Goal: Task Accomplishment & Management: Use online tool/utility

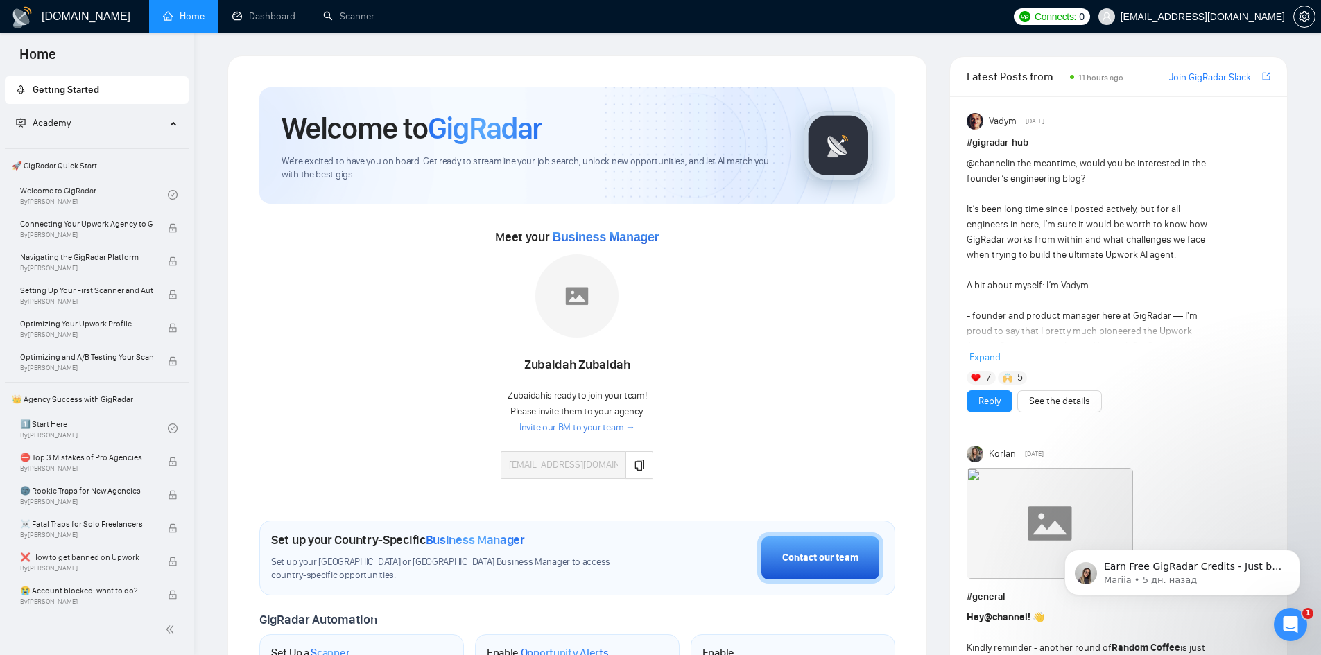
click at [222, 193] on div "Welcome to GigRadar We're excited to have you on board. Get ready to streamline…" at bounding box center [577, 624] width 722 height 1139
click at [1302, 17] on icon "setting" at bounding box center [1304, 16] width 11 height 11
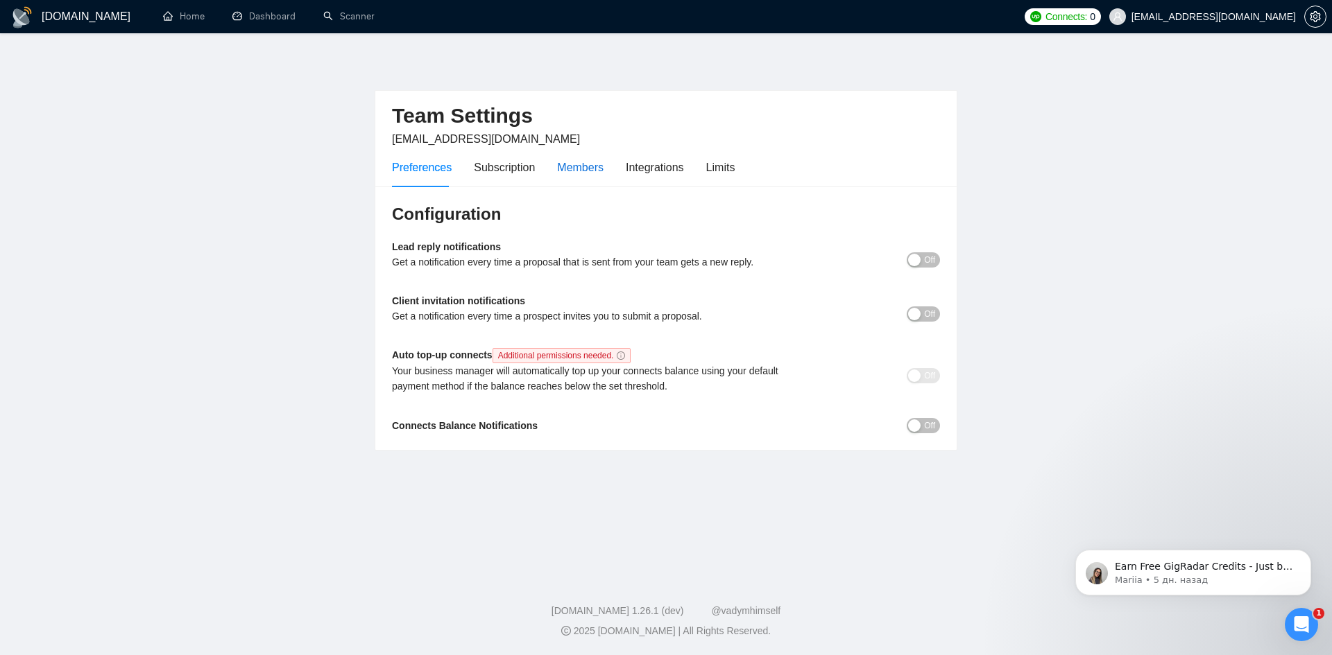
click at [590, 161] on div "Members" at bounding box center [580, 167] width 46 height 17
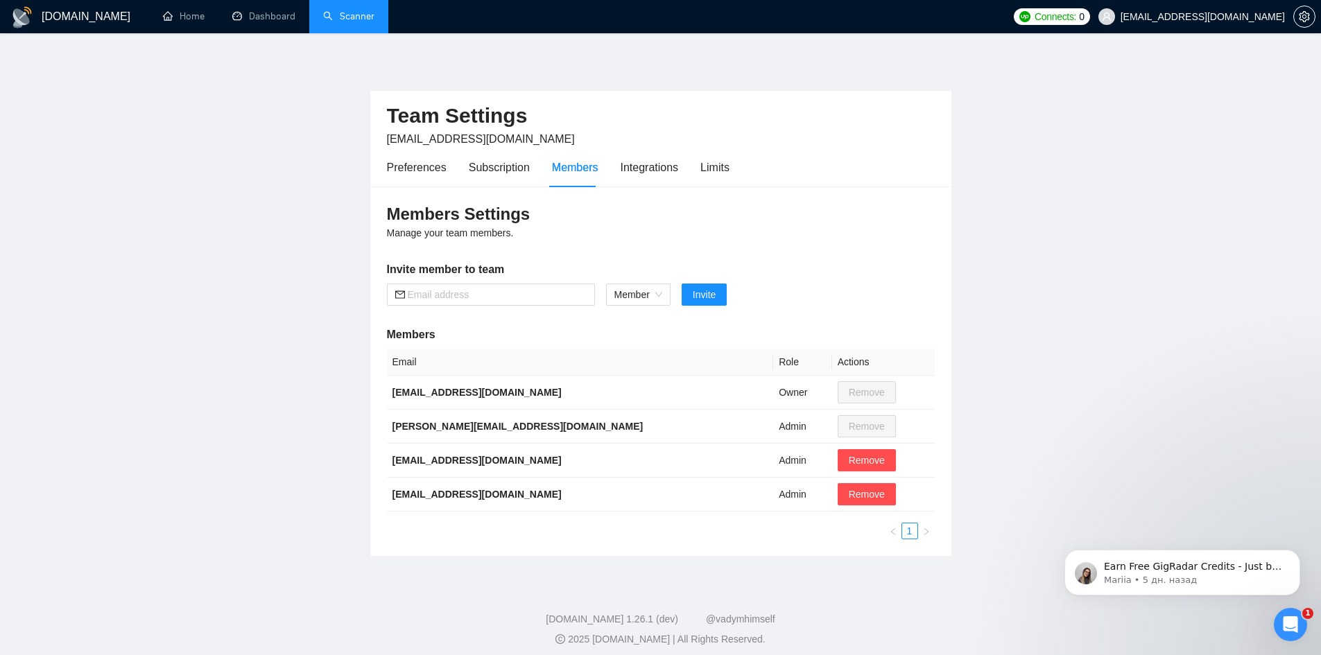
click at [323, 19] on link "Scanner" at bounding box center [348, 16] width 51 height 12
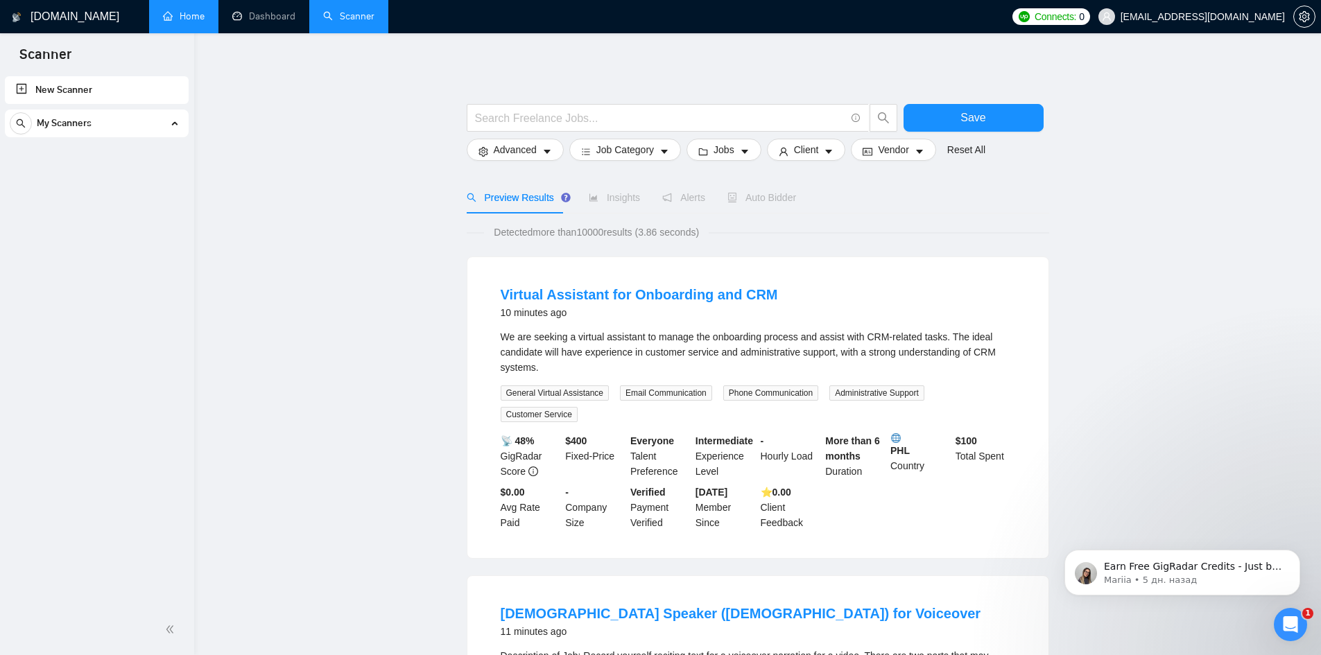
click at [198, 18] on link "Home" at bounding box center [184, 16] width 42 height 12
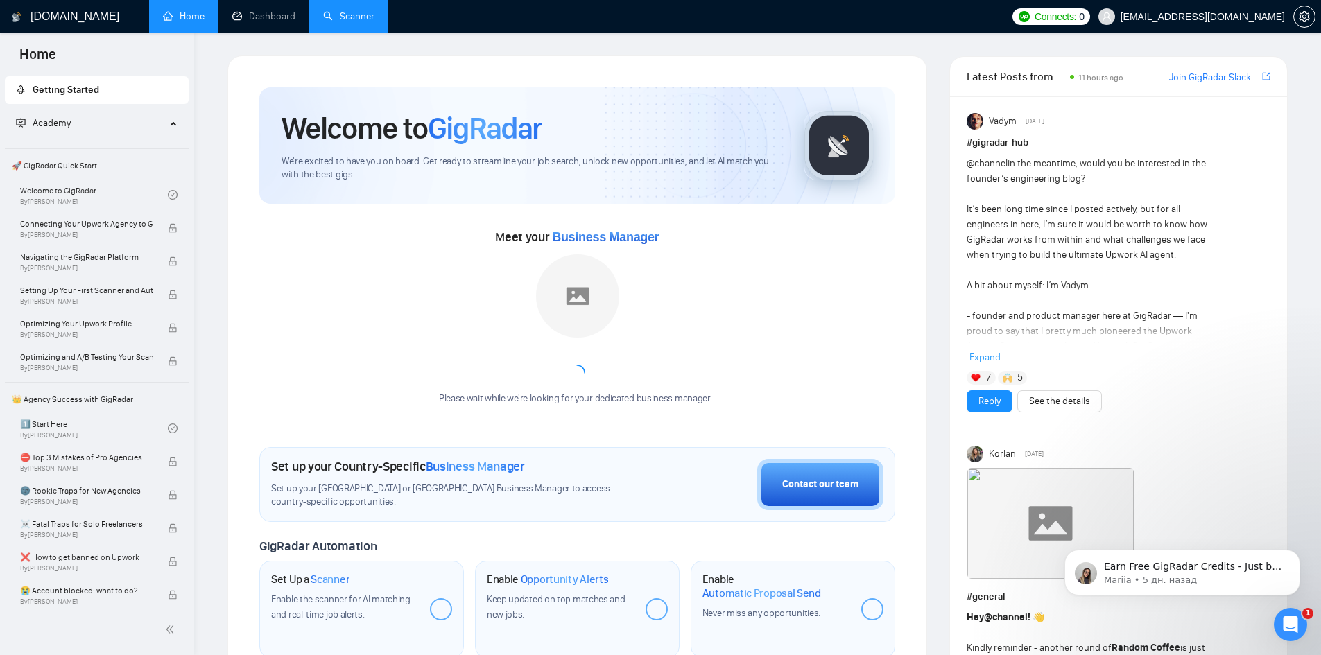
click at [72, 130] on span "Academy" at bounding box center [91, 124] width 150 height 28
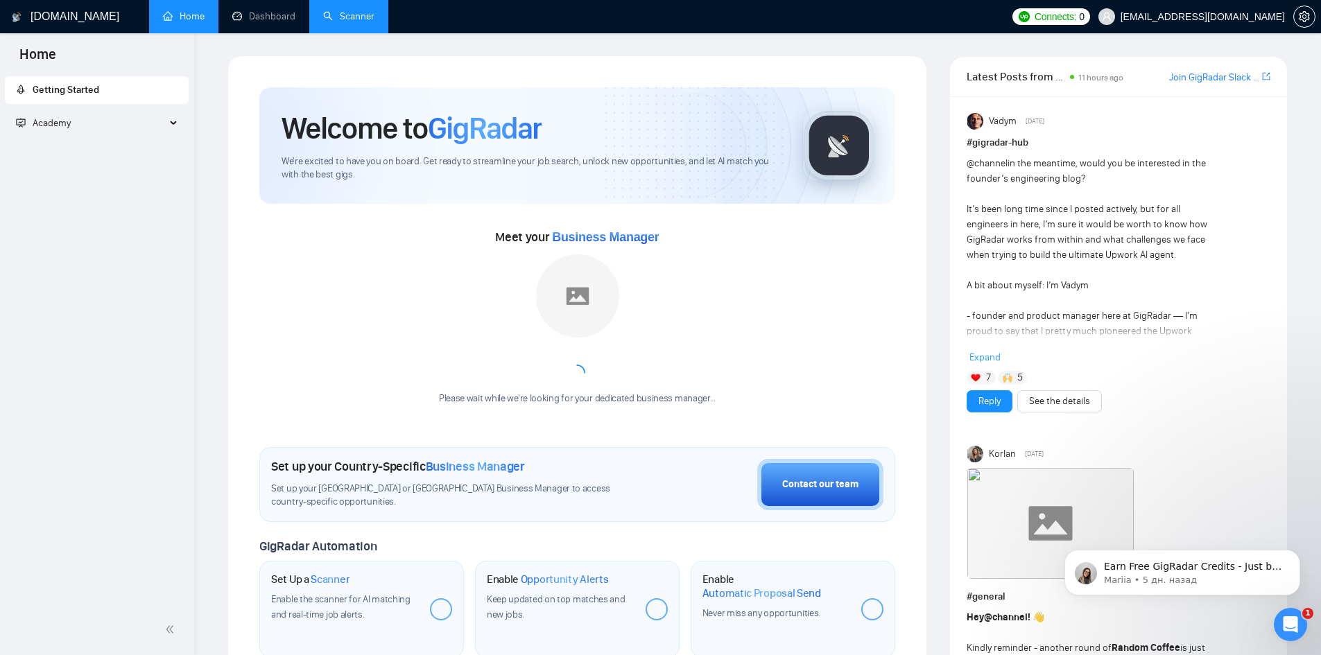
click at [65, 123] on span "Academy" at bounding box center [52, 123] width 38 height 12
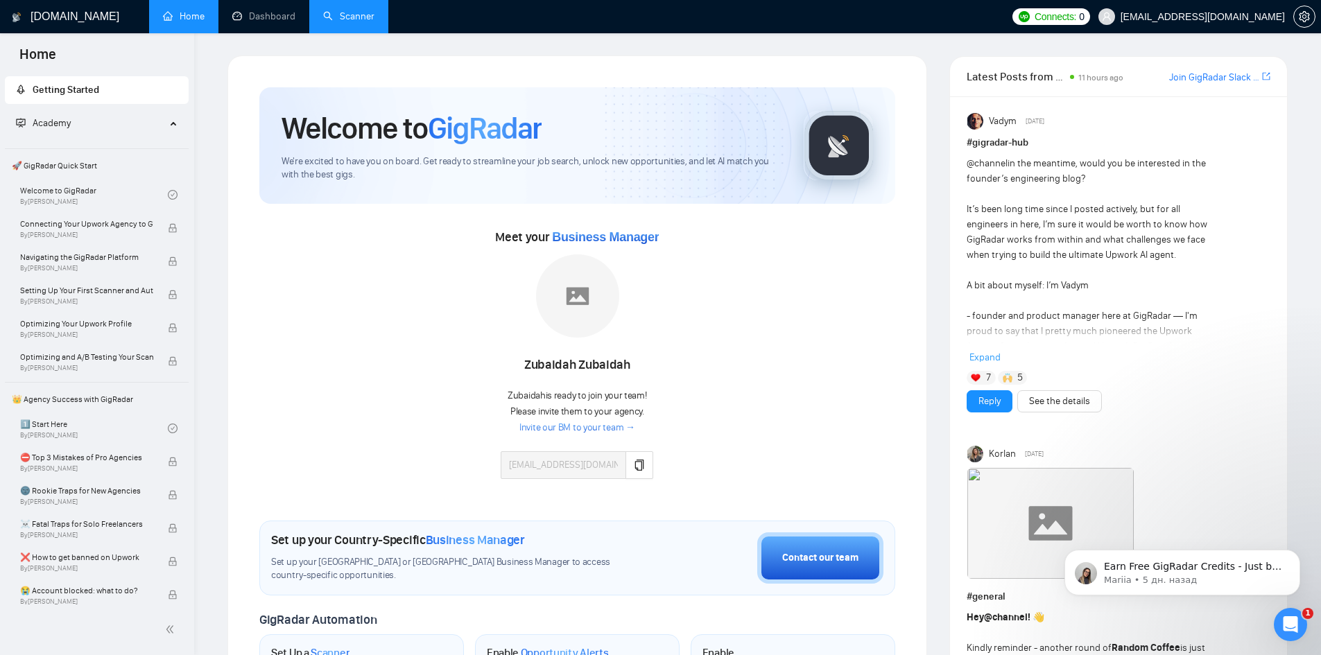
click at [348, 14] on link "Scanner" at bounding box center [348, 16] width 51 height 12
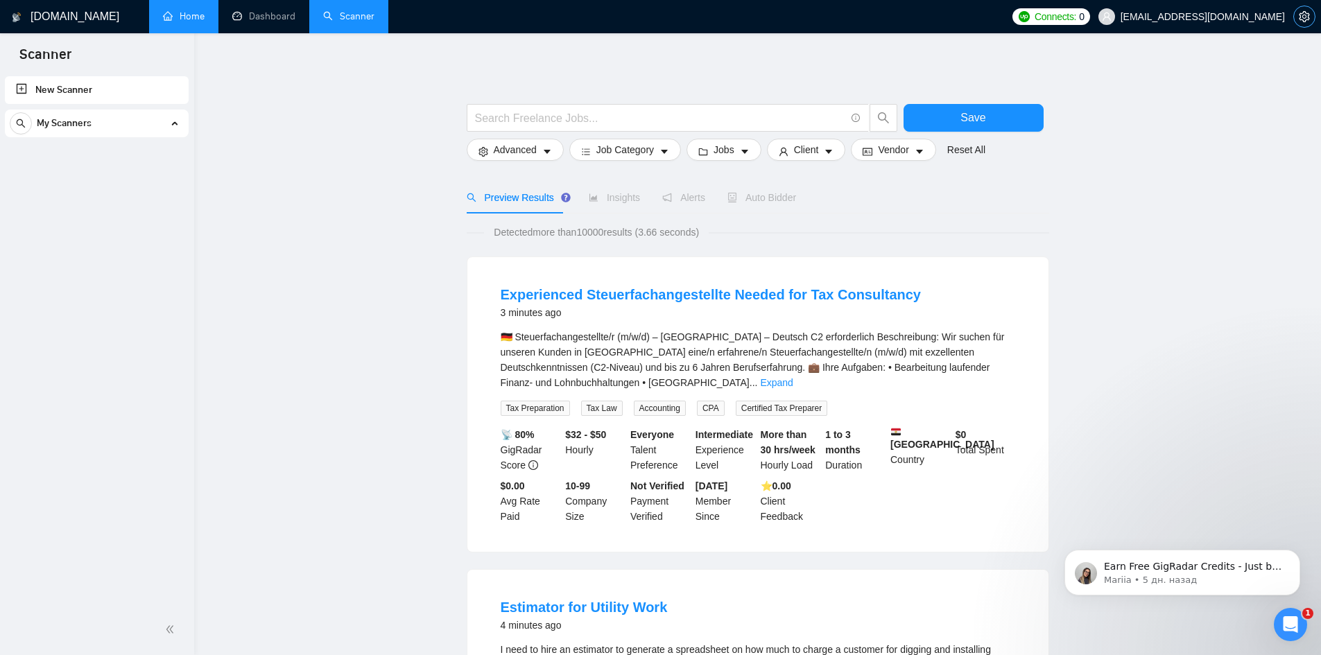
click at [1302, 13] on icon "setting" at bounding box center [1304, 16] width 10 height 11
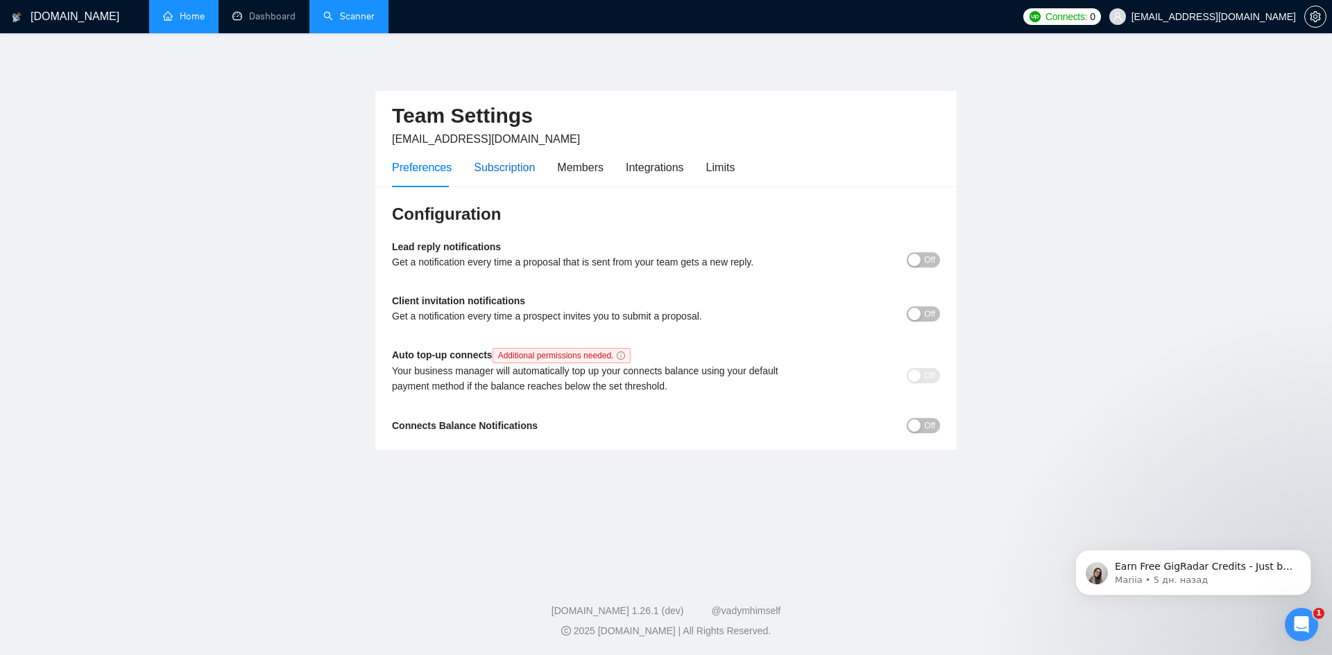
click at [523, 169] on div "Subscription" at bounding box center [504, 167] width 61 height 17
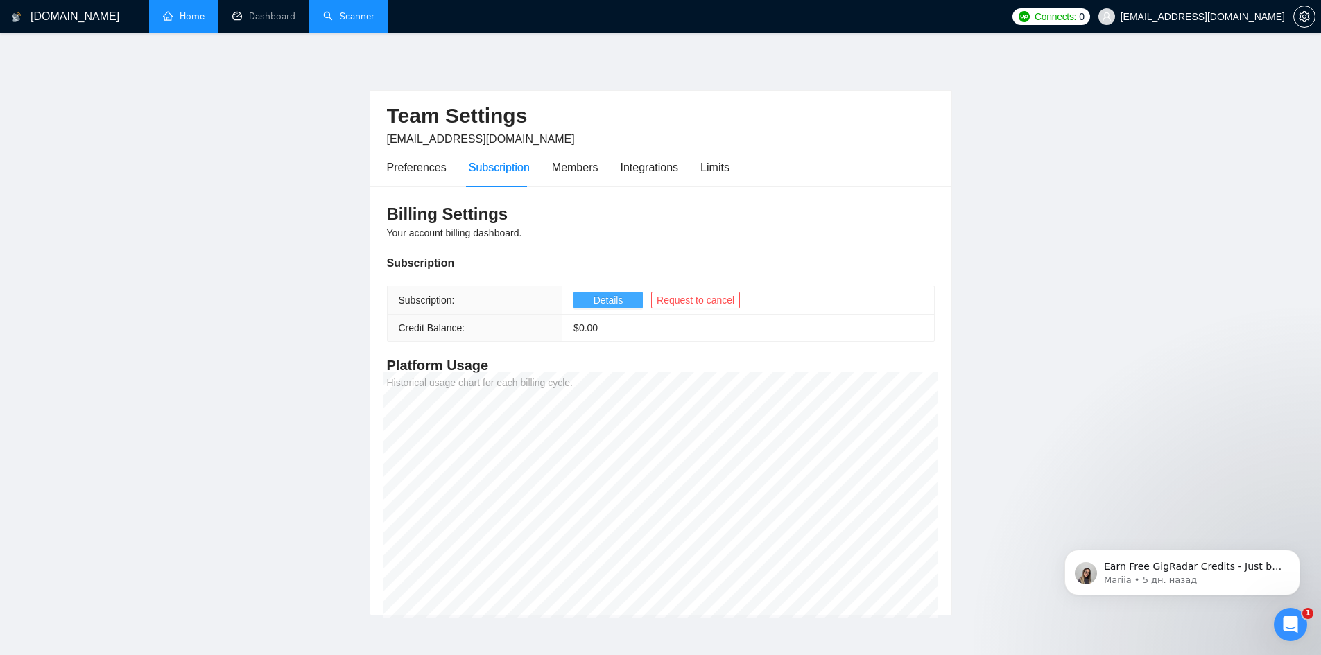
click at [594, 296] on span "Details" at bounding box center [609, 300] width 30 height 15
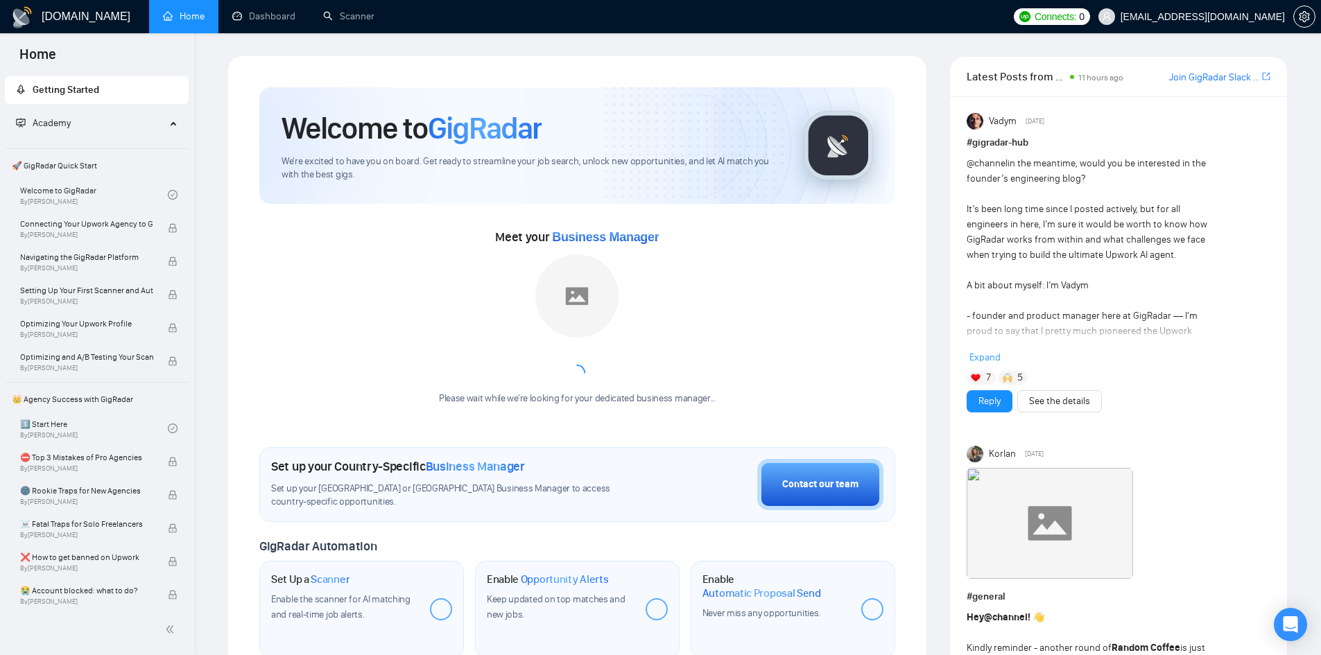
click at [341, 22] on link "Scanner" at bounding box center [348, 16] width 51 height 12
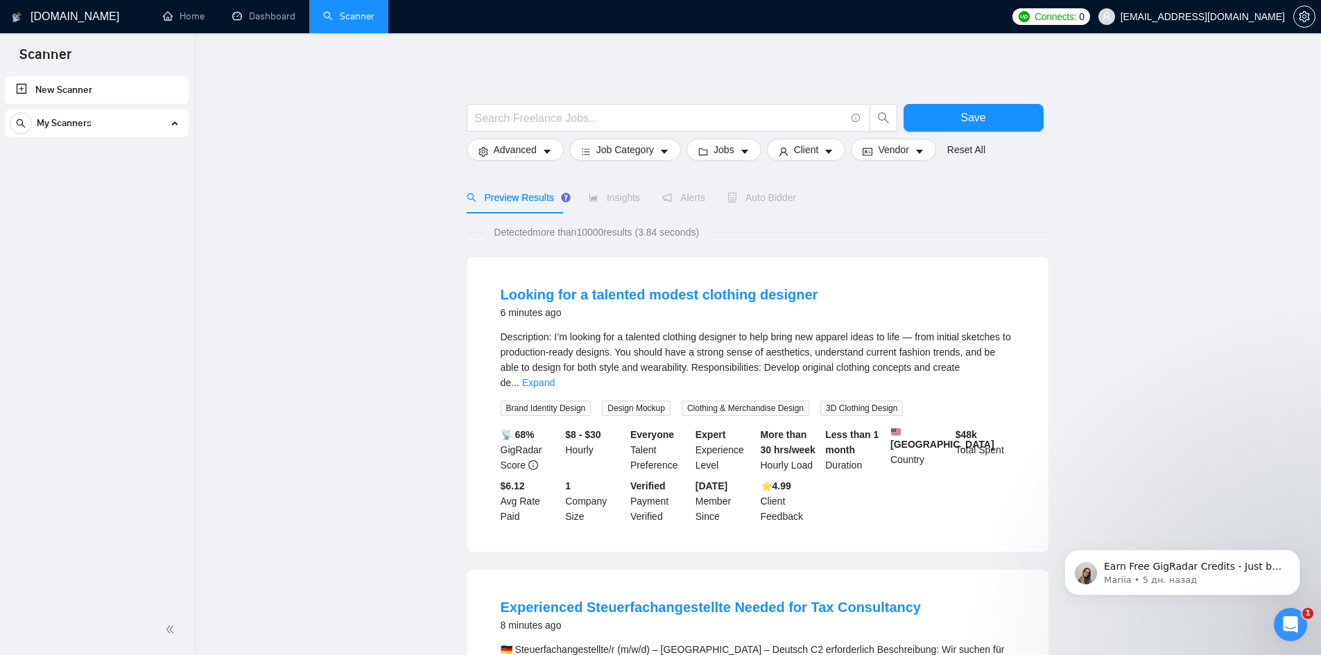
click at [167, 132] on div "My Scanners" at bounding box center [97, 124] width 174 height 28
click at [280, 10] on link "Dashboard" at bounding box center [263, 16] width 63 height 12
